Goal: Task Accomplishment & Management: Complete application form

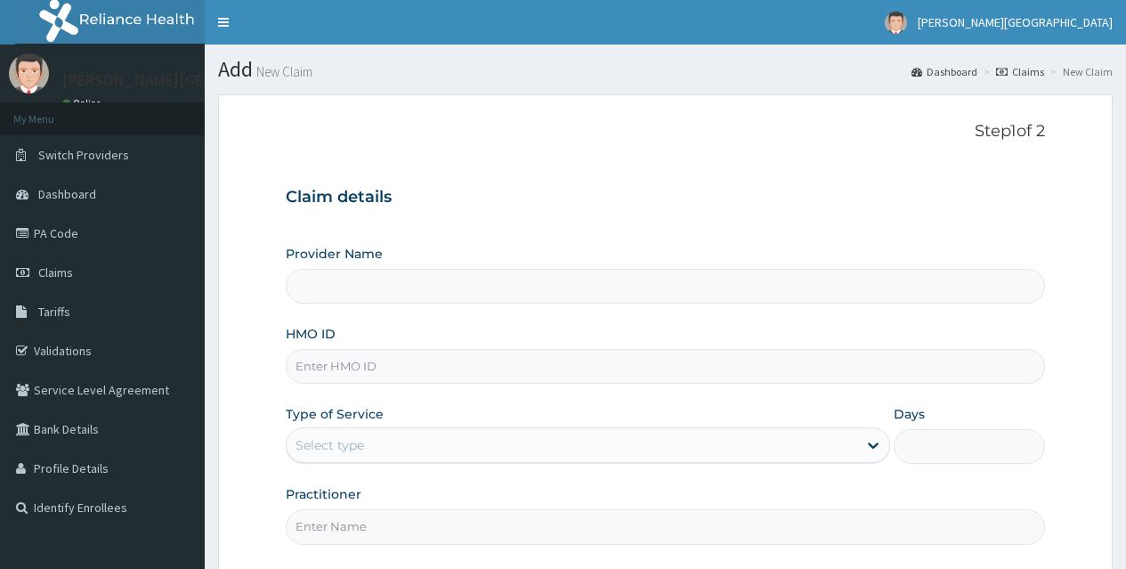
click at [533, 345] on div "HMO ID" at bounding box center [665, 354] width 759 height 59
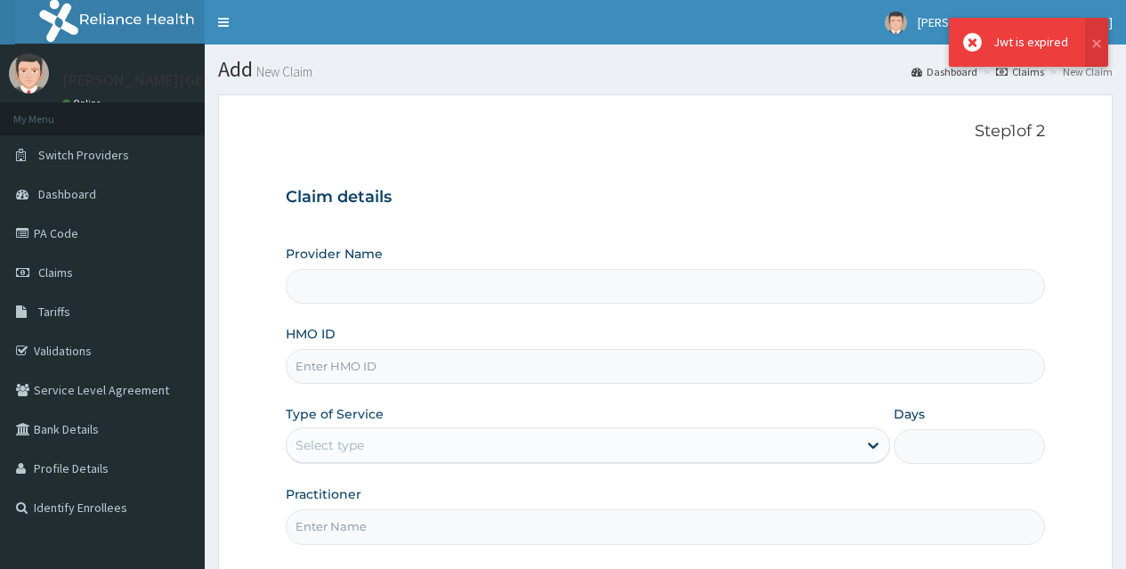
scroll to position [167, 0]
